Goal: Information Seeking & Learning: Check status

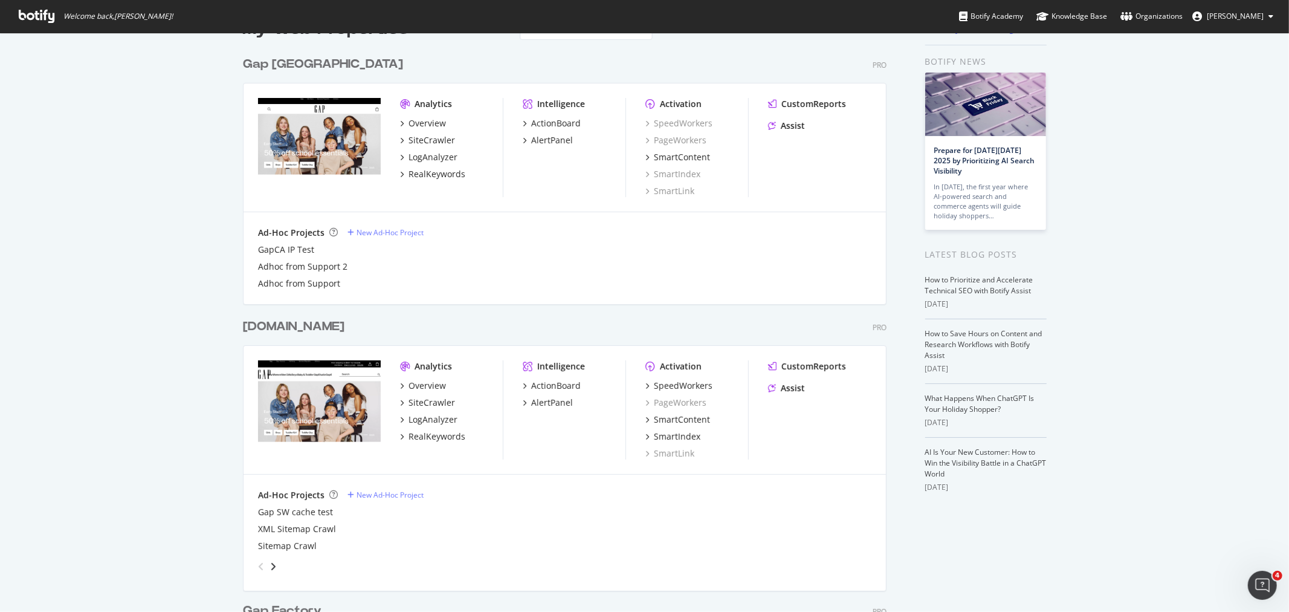
scroll to position [67, 0]
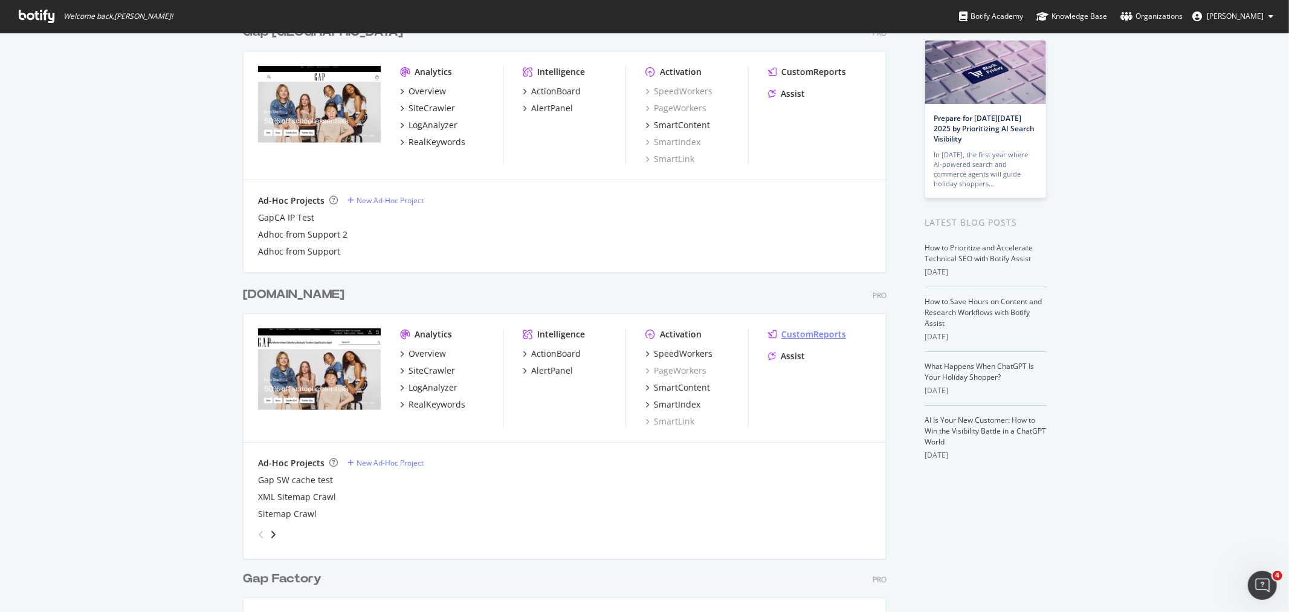
click at [794, 335] on div "CustomReports" at bounding box center [814, 334] width 65 height 12
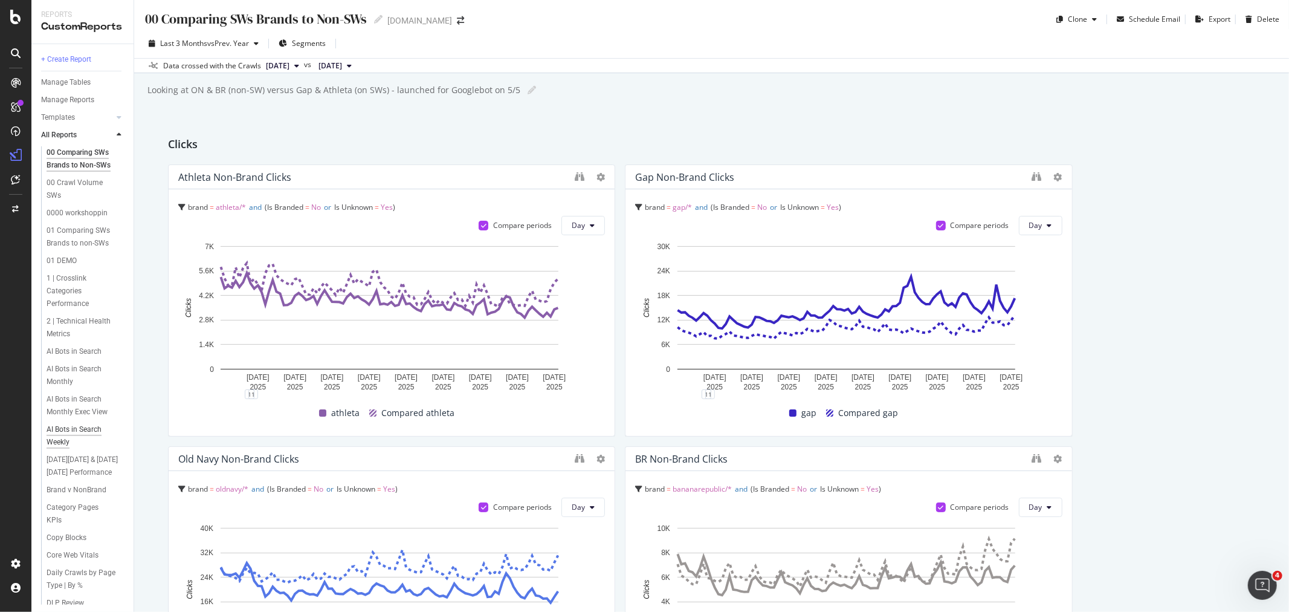
click at [77, 449] on div "AI Bots in Search Weekly" at bounding box center [81, 435] width 68 height 25
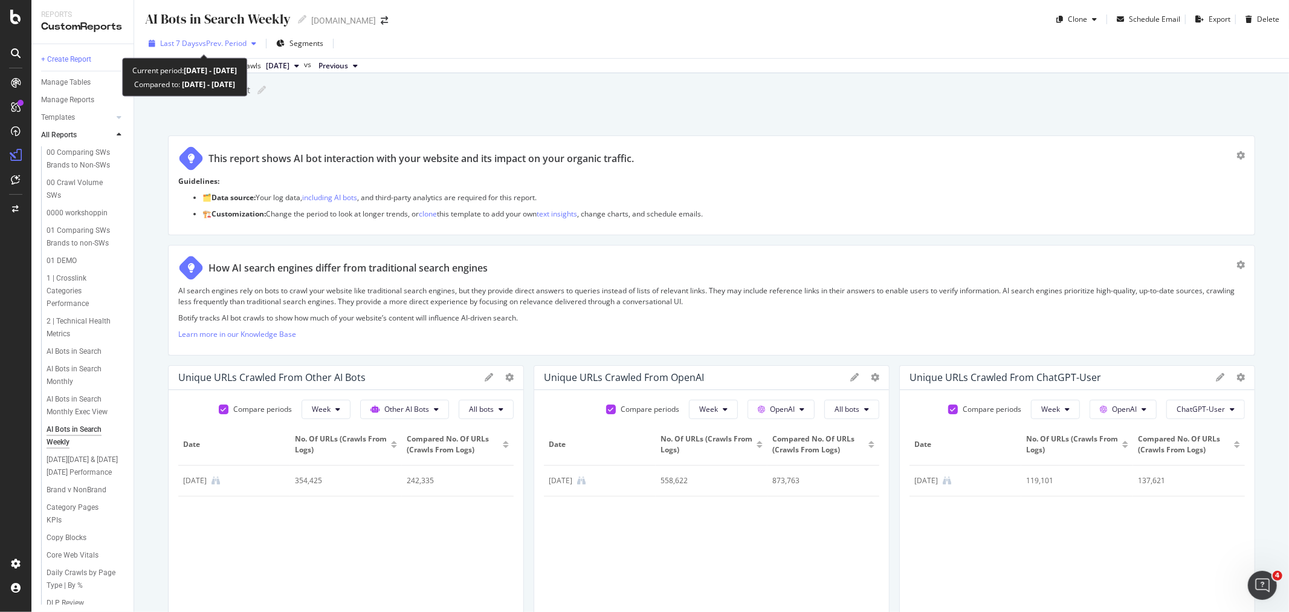
click at [221, 42] on span "vs Prev. Period" at bounding box center [223, 43] width 48 height 10
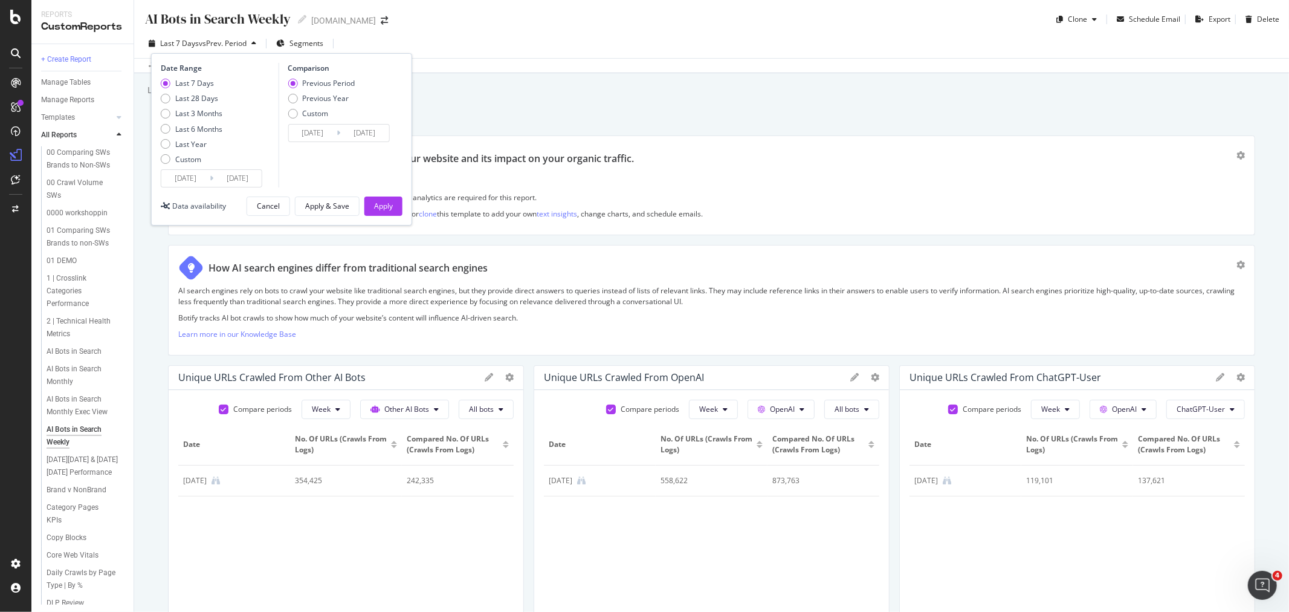
click at [212, 178] on icon at bounding box center [212, 177] width 4 height 11
click at [189, 178] on input "[DATE]" at bounding box center [185, 178] width 48 height 17
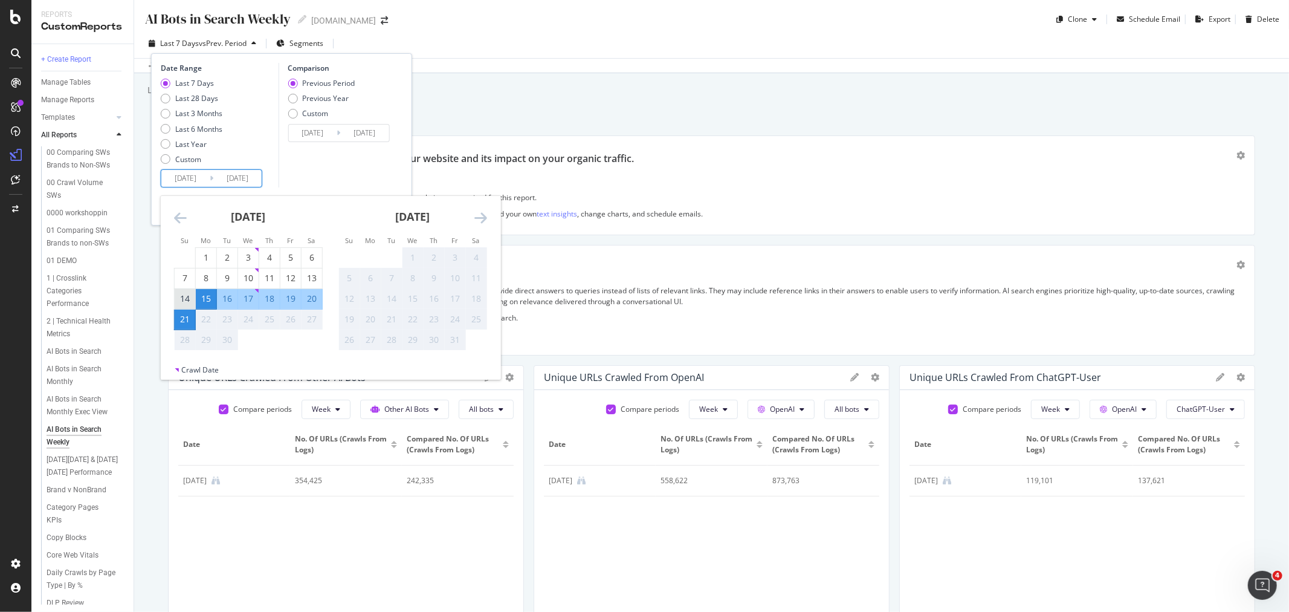
click at [181, 291] on div "14" at bounding box center [185, 299] width 21 height 20
type input "[DATE]"
click at [315, 132] on input "[DATE]" at bounding box center [312, 133] width 48 height 17
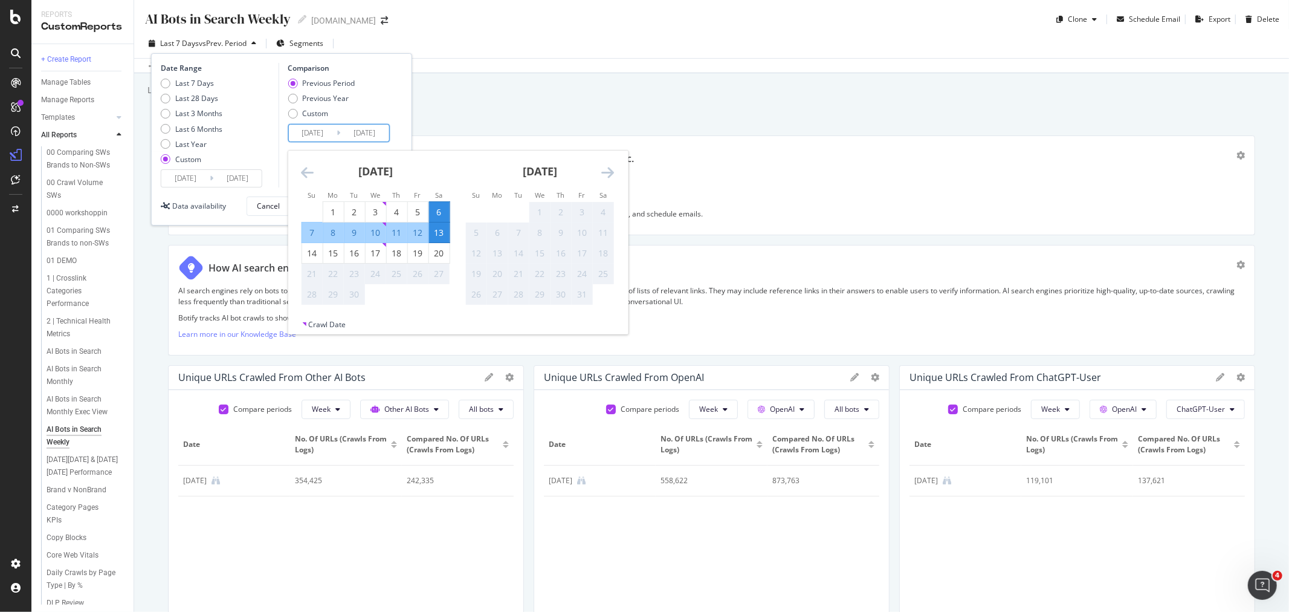
click at [308, 235] on div "7" at bounding box center [312, 233] width 21 height 12
type input "[DATE]"
click at [381, 94] on div "Previous Period Previous Year Custom" at bounding box center [340, 100] width 105 height 45
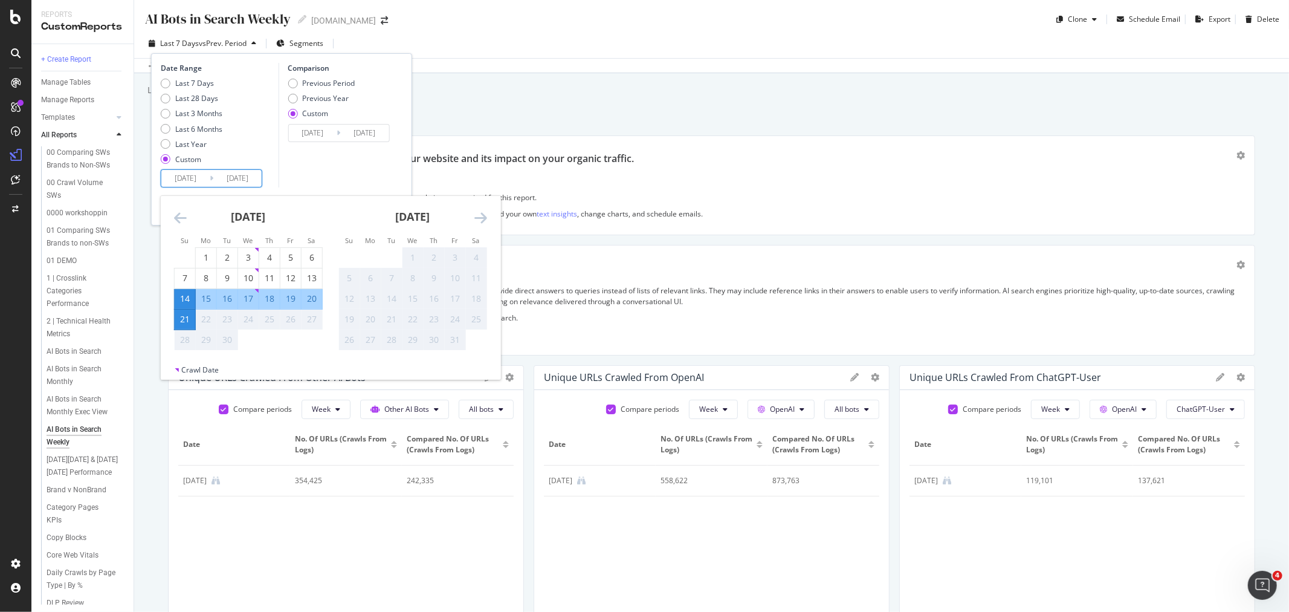
click at [213, 176] on input "[DATE]" at bounding box center [237, 178] width 48 height 17
click at [184, 87] on div "Last 7 Days" at bounding box center [194, 83] width 39 height 10
type input "[DATE]"
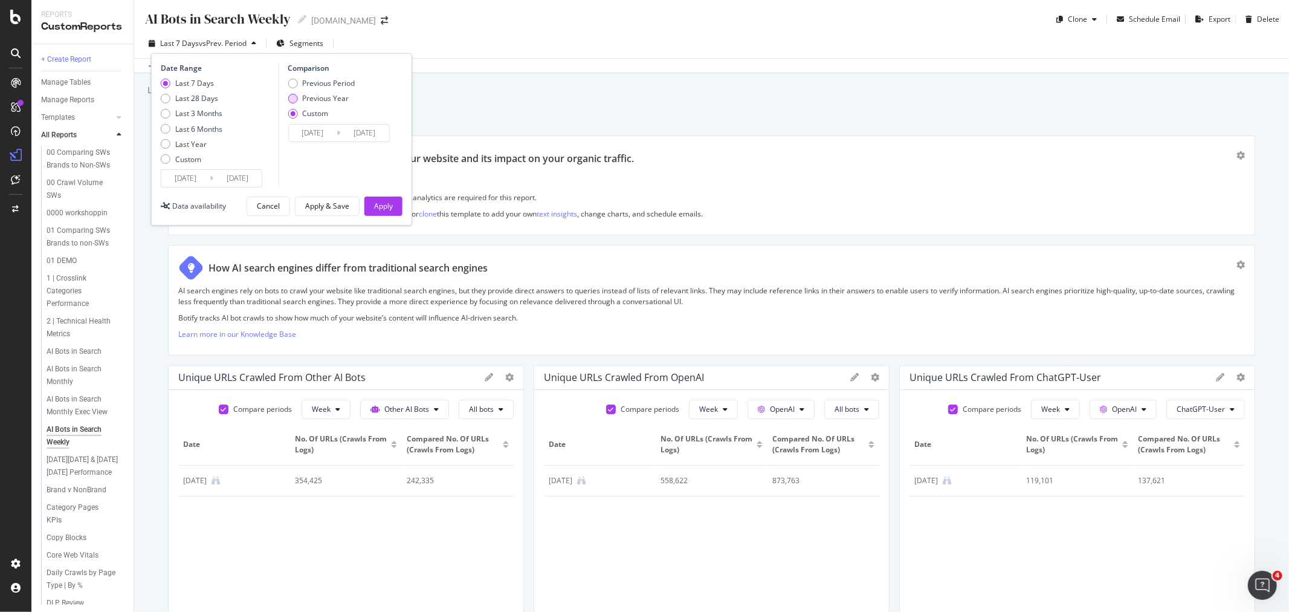
click at [327, 96] on div "Previous Year" at bounding box center [325, 98] width 47 height 10
type input "[DATE]"
click at [319, 113] on div "Custom" at bounding box center [315, 113] width 26 height 10
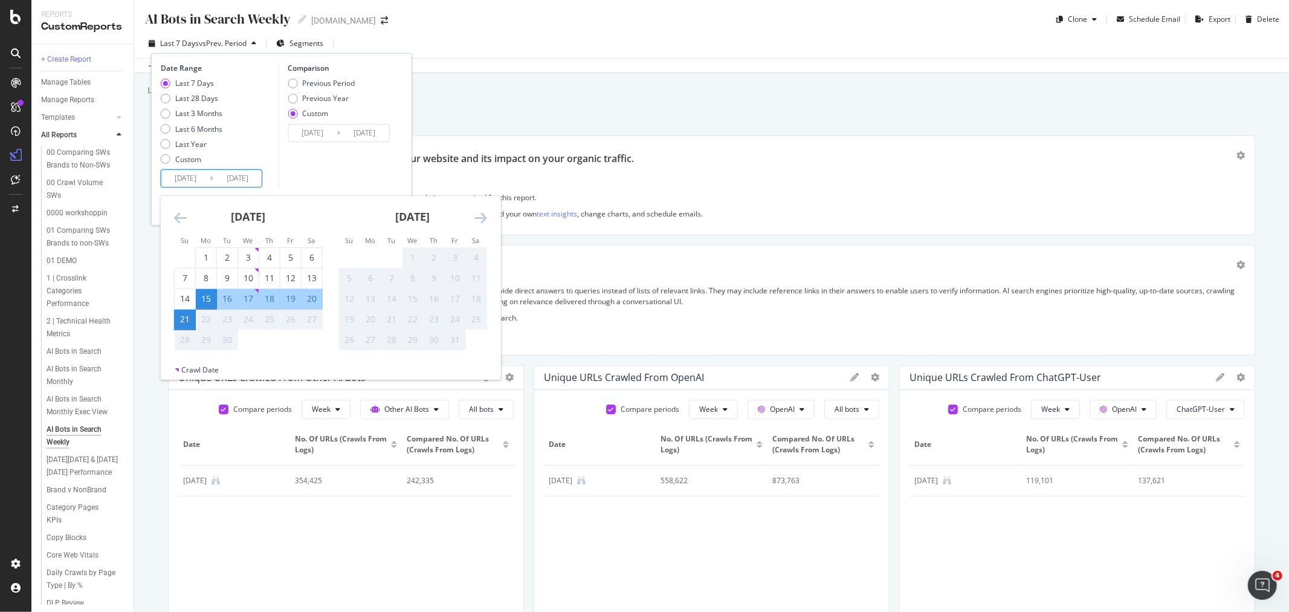
click at [236, 183] on input "[DATE]" at bounding box center [237, 178] width 48 height 17
click at [369, 170] on div "Comparison Previous Period Previous Year Custom [DATE] Navigate forward to inte…" at bounding box center [335, 125] width 115 height 125
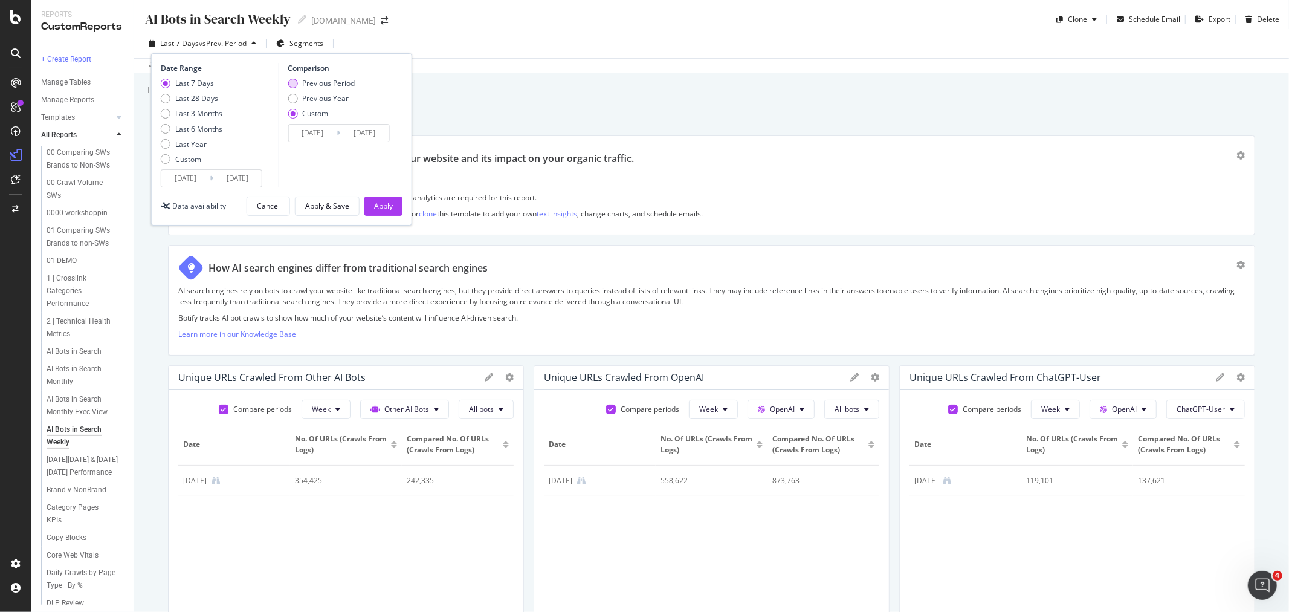
click at [331, 85] on div "Previous Period" at bounding box center [328, 83] width 53 height 10
type input "[DATE]"
click at [336, 204] on div "Apply & Save" at bounding box center [327, 206] width 44 height 10
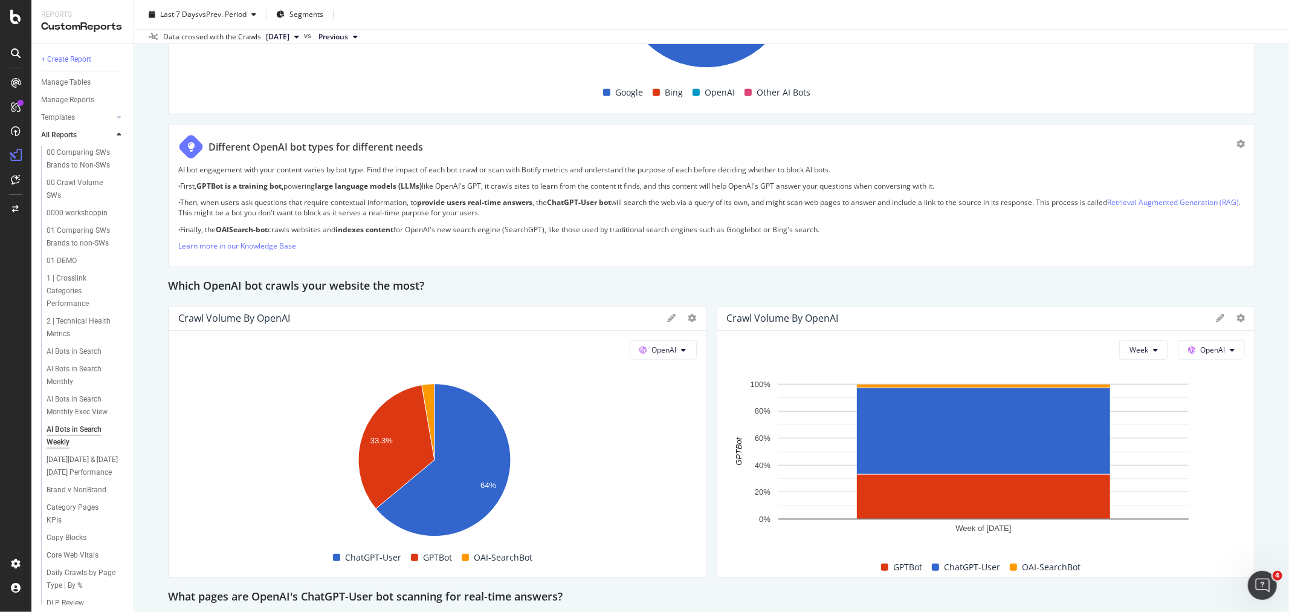
scroll to position [806, 0]
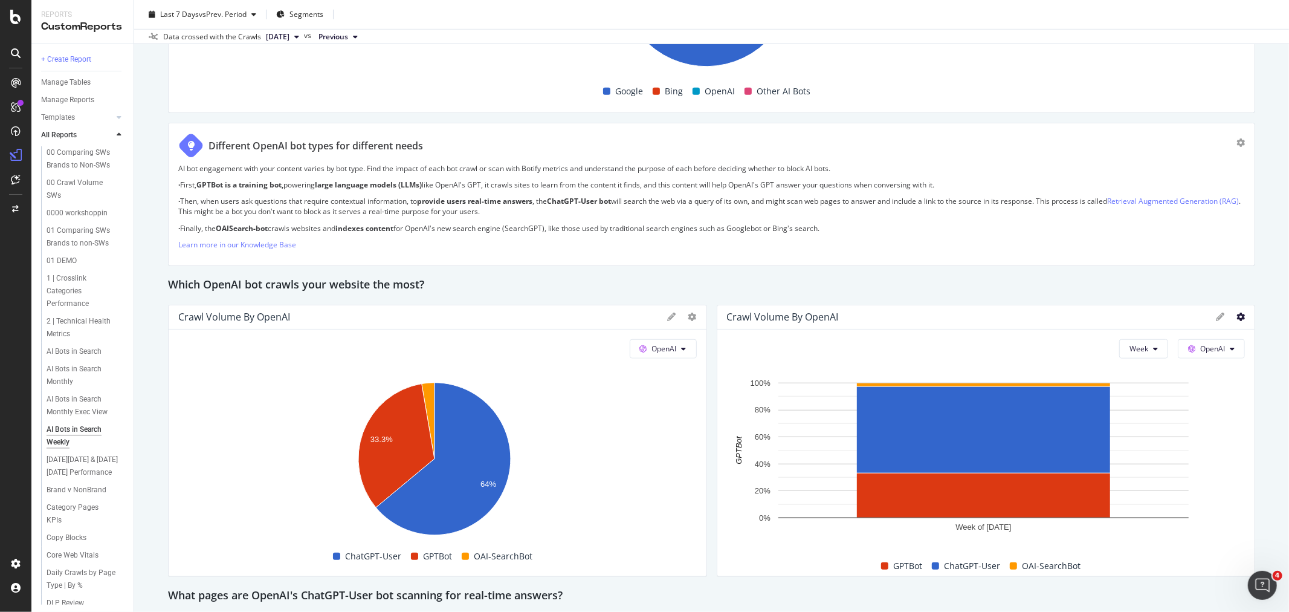
click at [1237, 315] on icon at bounding box center [1241, 317] width 8 height 8
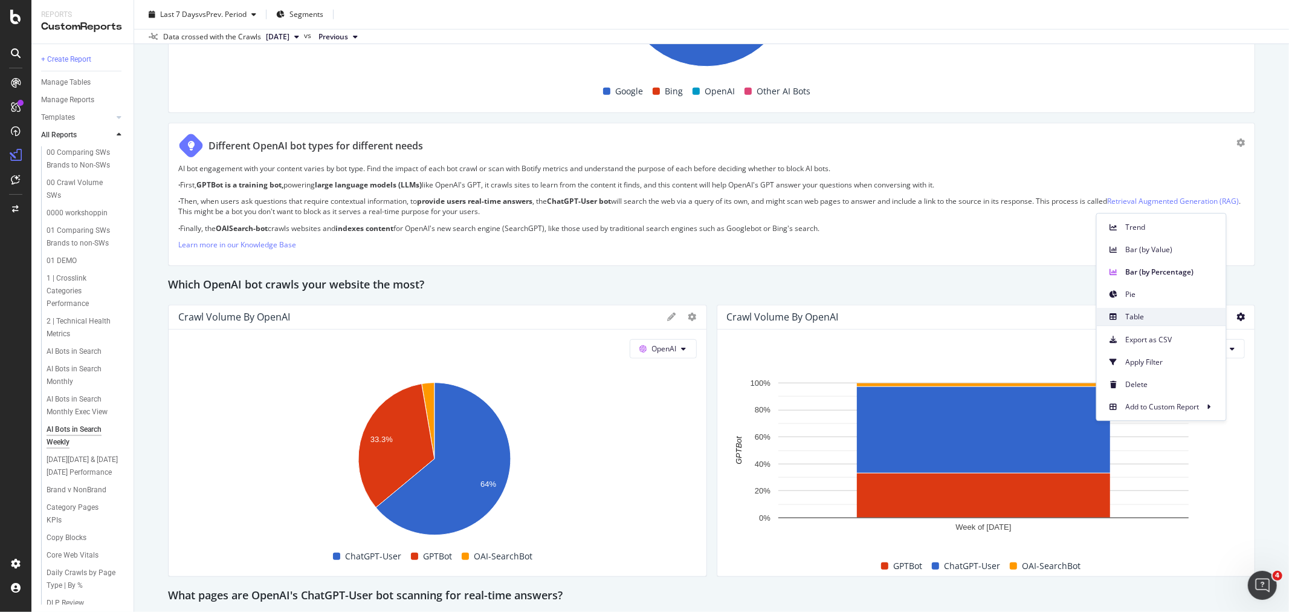
click at [1152, 319] on span "Table" at bounding box center [1171, 316] width 91 height 11
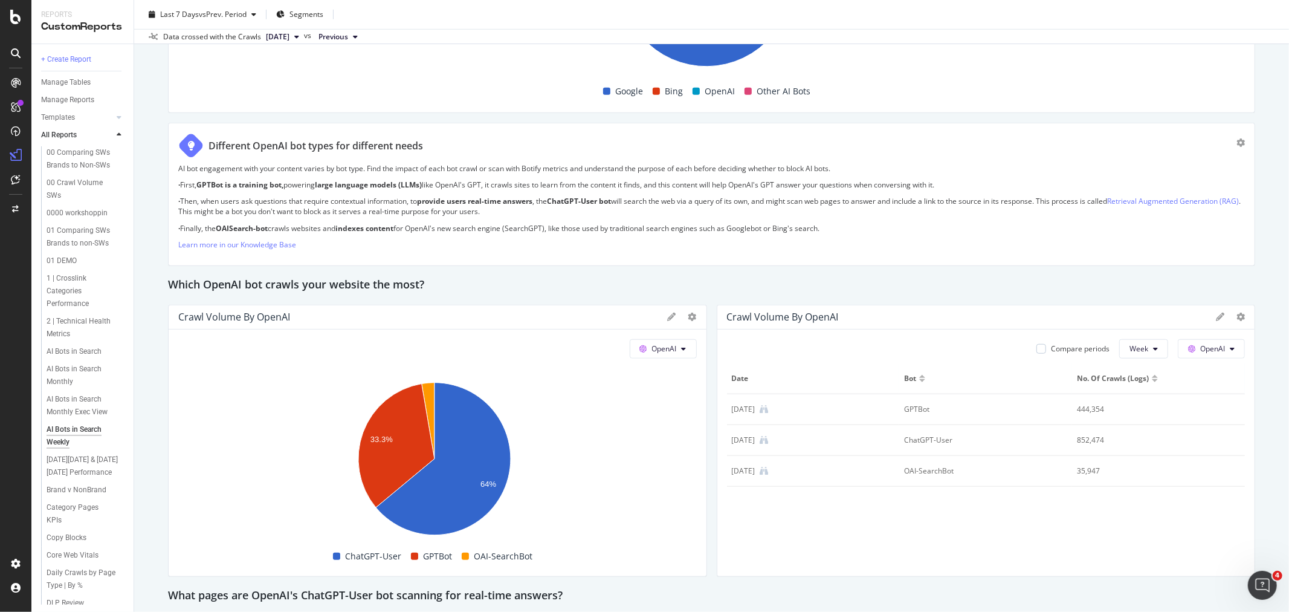
click at [919, 379] on div at bounding box center [922, 380] width 6 height 3
click at [1152, 379] on div at bounding box center [1155, 380] width 6 height 3
click at [1152, 375] on div at bounding box center [1155, 376] width 6 height 3
click at [1152, 379] on div at bounding box center [1155, 380] width 6 height 3
click at [919, 379] on div at bounding box center [922, 380] width 6 height 3
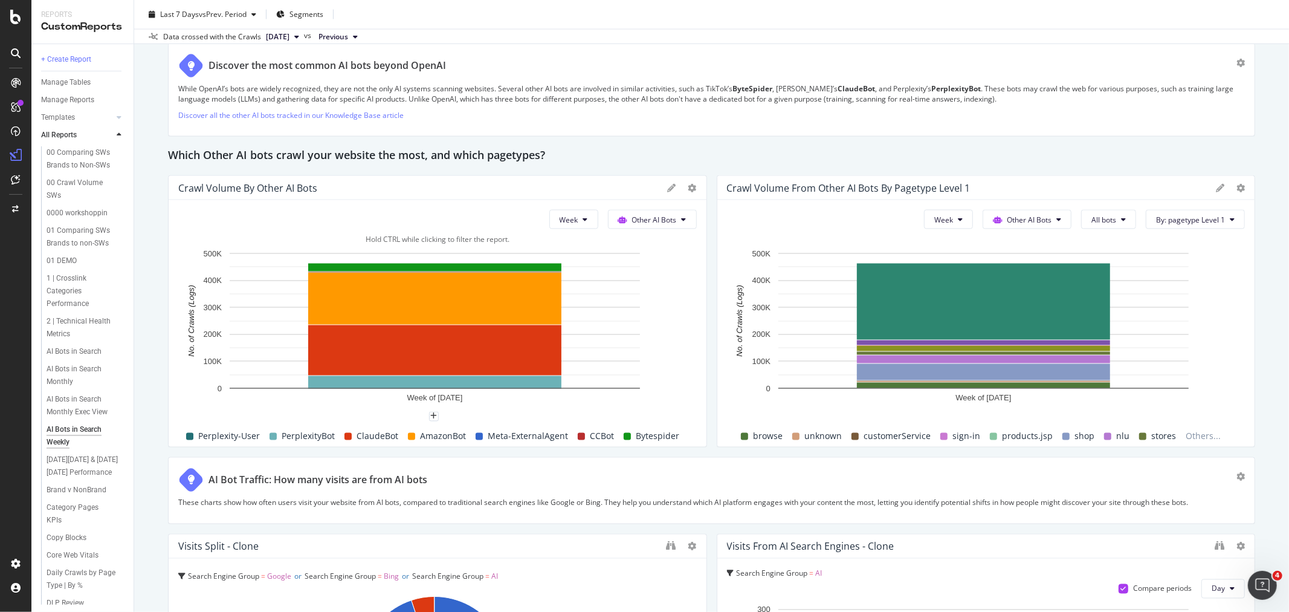
scroll to position [1679, 0]
